Goal: Find specific page/section: Find specific page/section

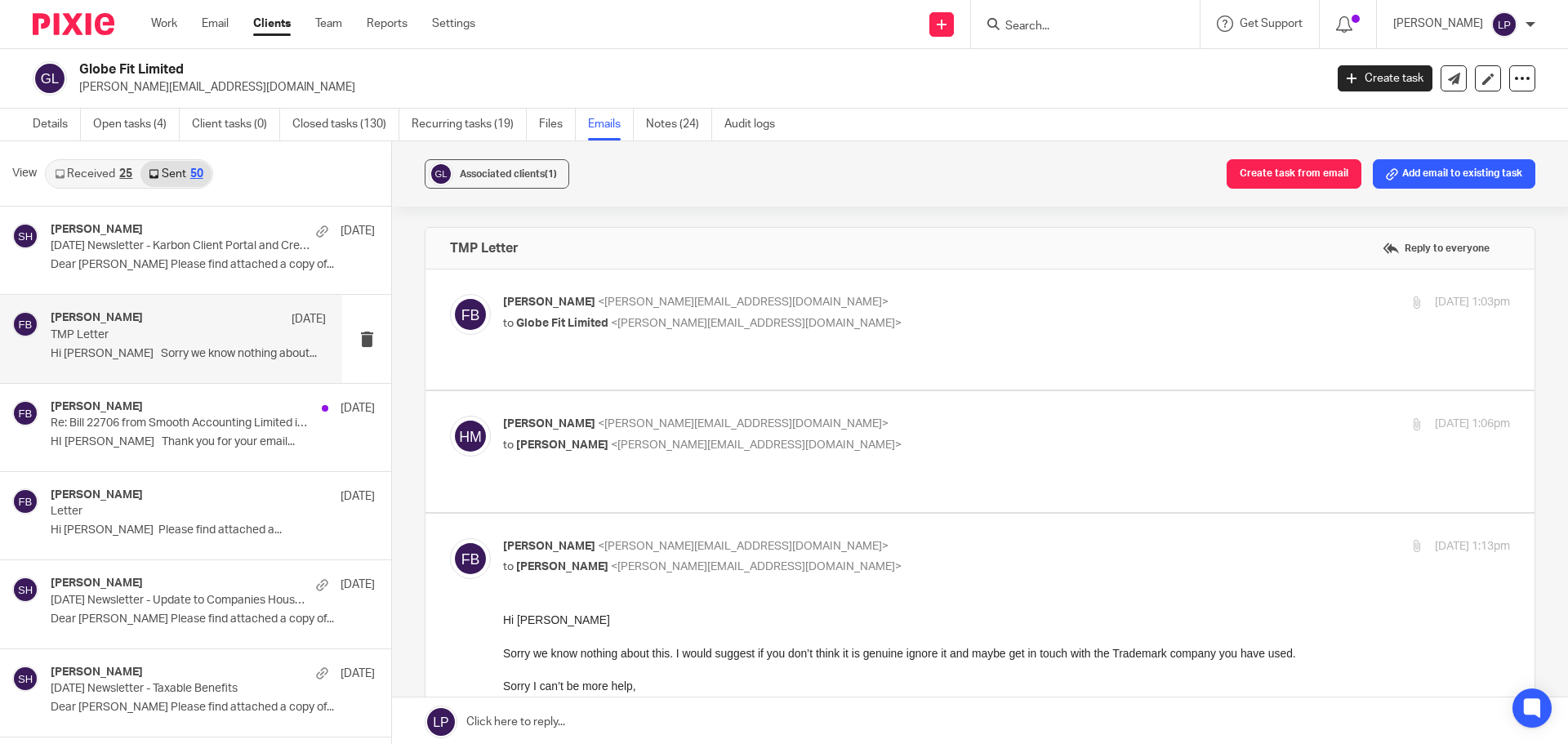
scroll to position [817, 0]
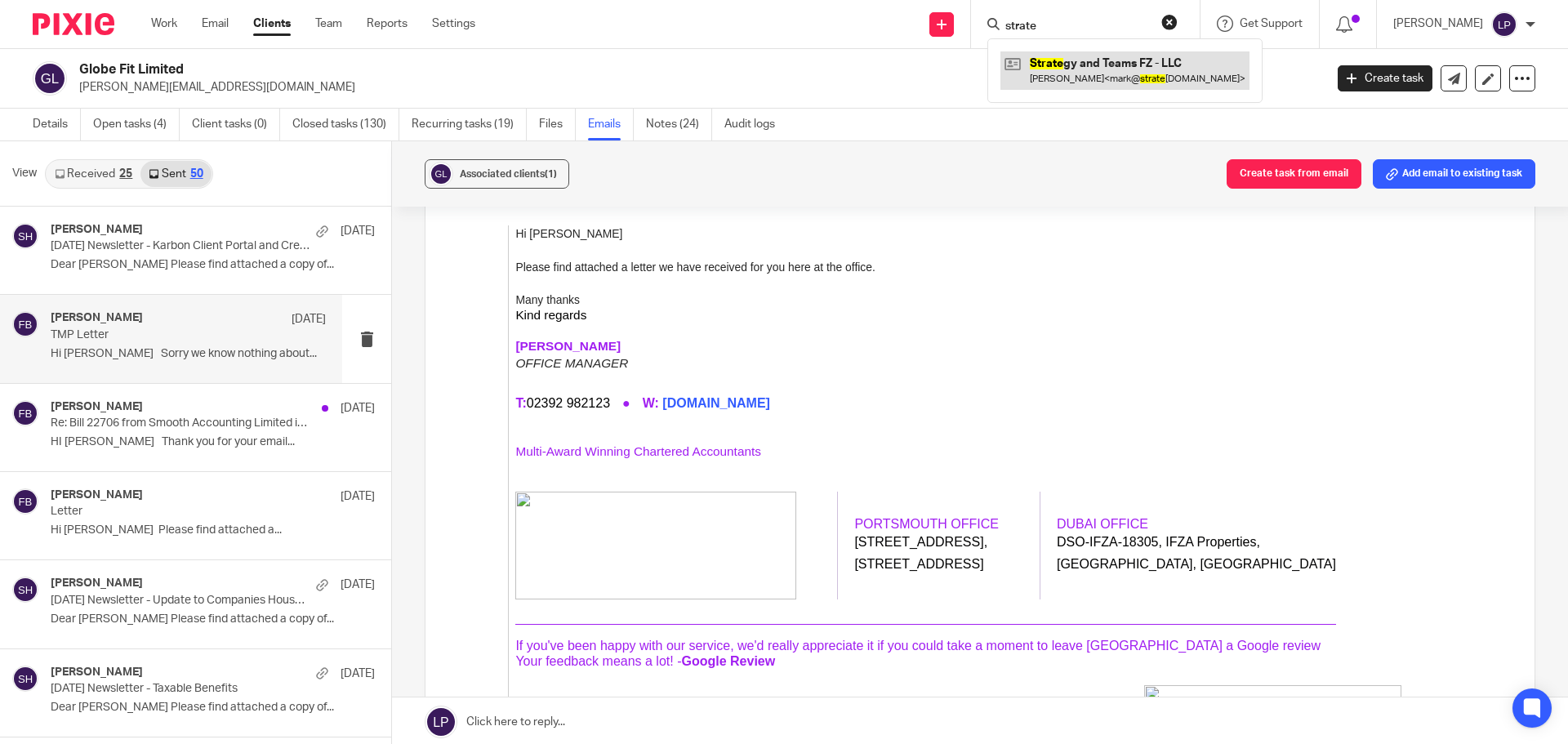
type input "strate"
click at [1105, 67] on link at bounding box center [1125, 70] width 249 height 37
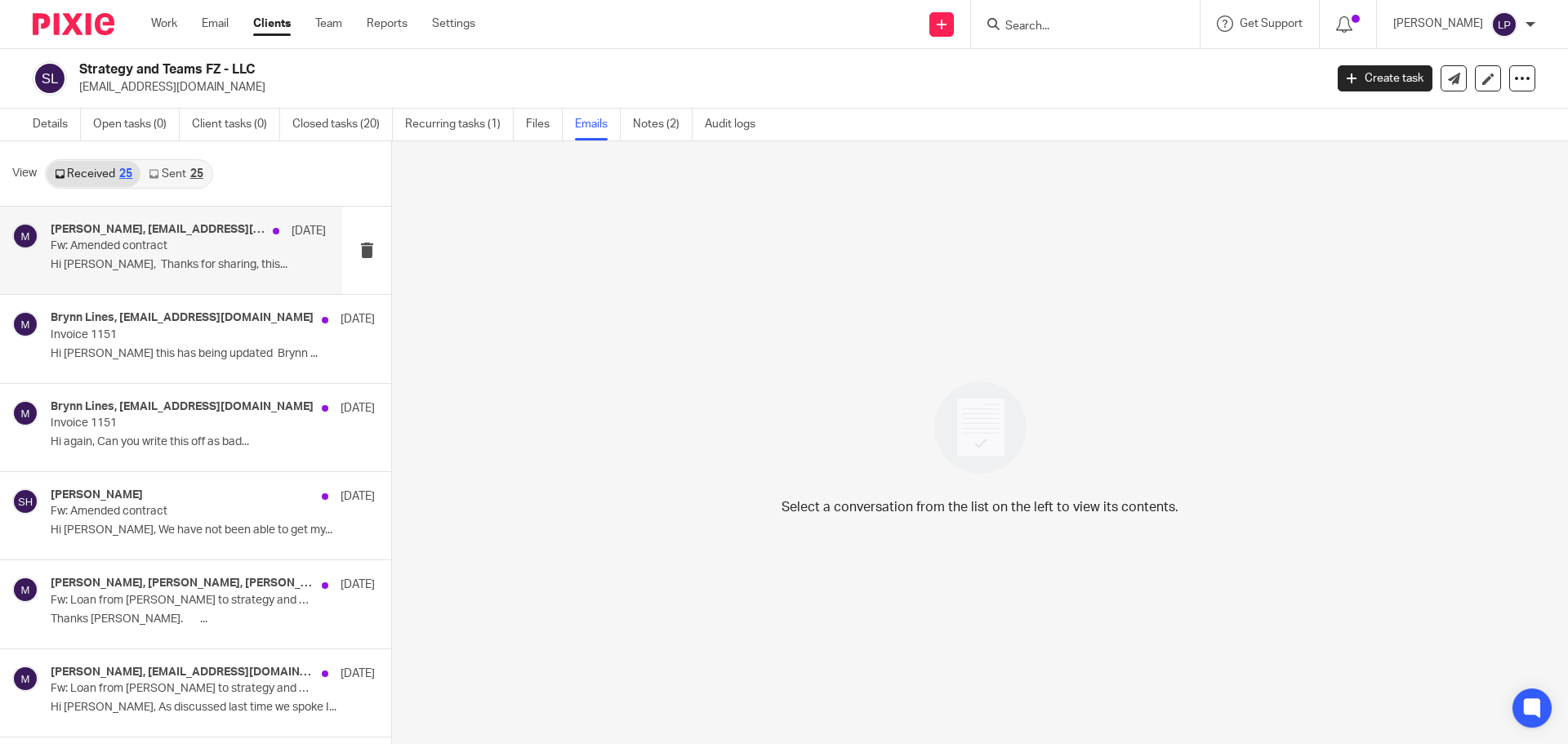
click at [187, 256] on div "Samuel Hopgood, mark@strategyandteams.com 10 Jul Fw: Amended contract Hi Mark, …" at bounding box center [188, 250] width 275 height 55
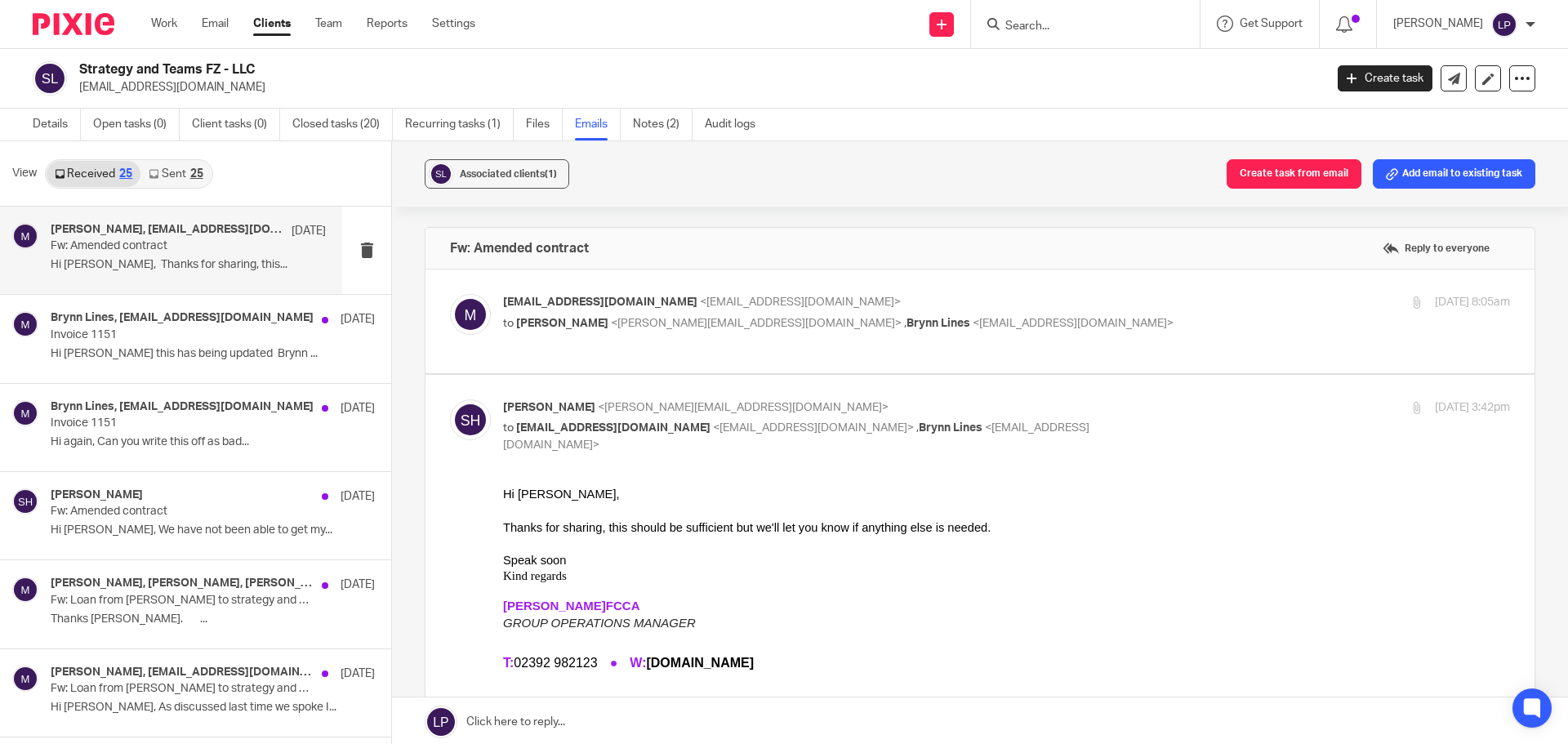
click at [172, 174] on link "Sent 25" at bounding box center [175, 174] width 71 height 26
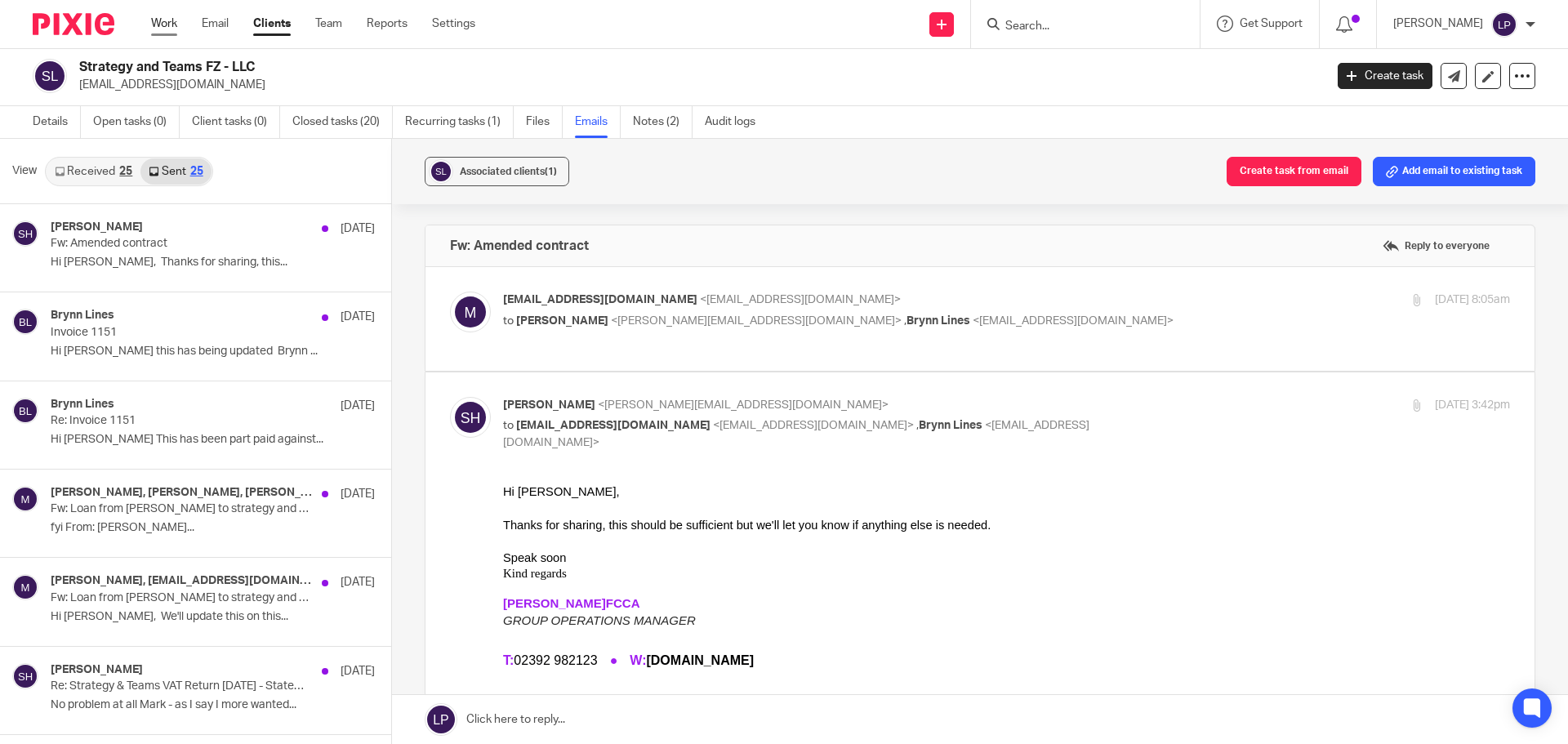
click at [173, 27] on link "Work" at bounding box center [164, 24] width 26 height 17
